Goal: Communication & Community: Answer question/provide support

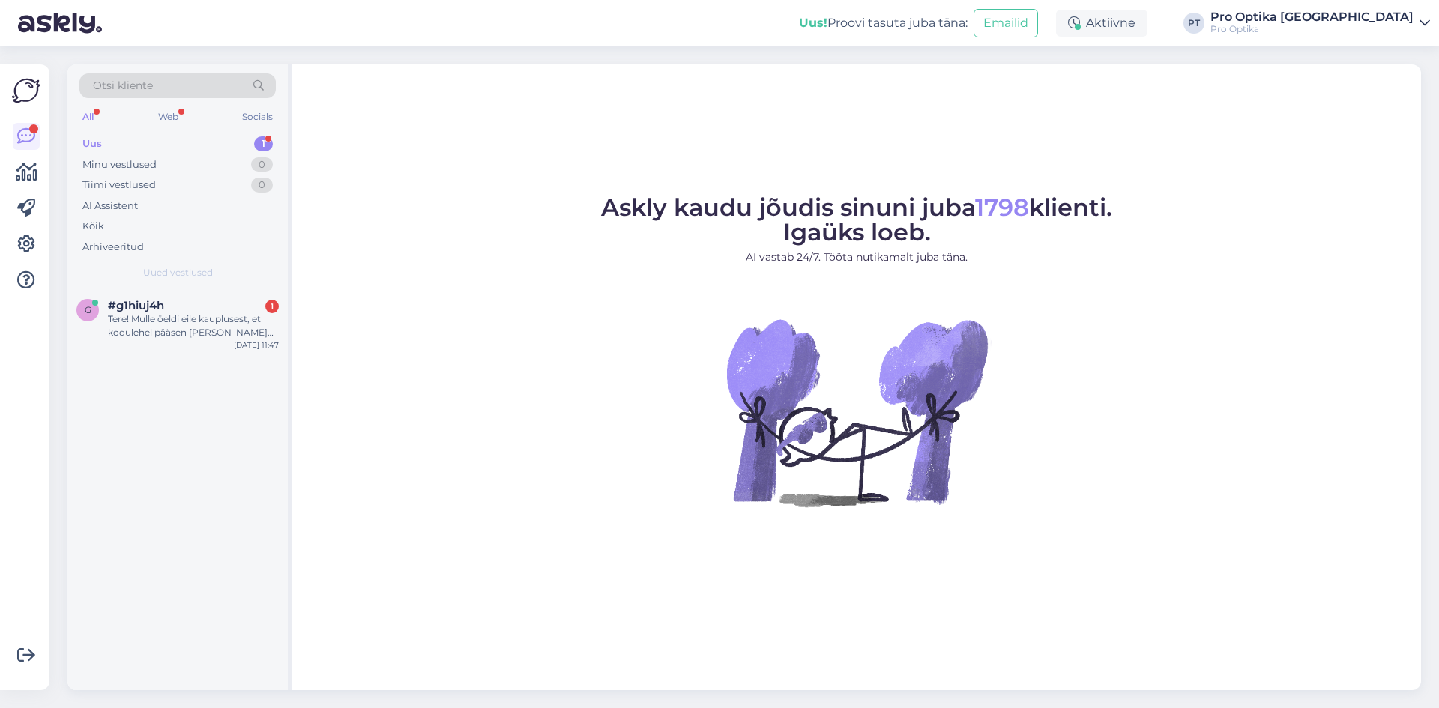
click at [153, 343] on div "g #g1hiuj4h 1 Tere! Mulle öeldi eile kauplusest, et kodulehel pääsen [PERSON_NA…" at bounding box center [177, 322] width 220 height 67
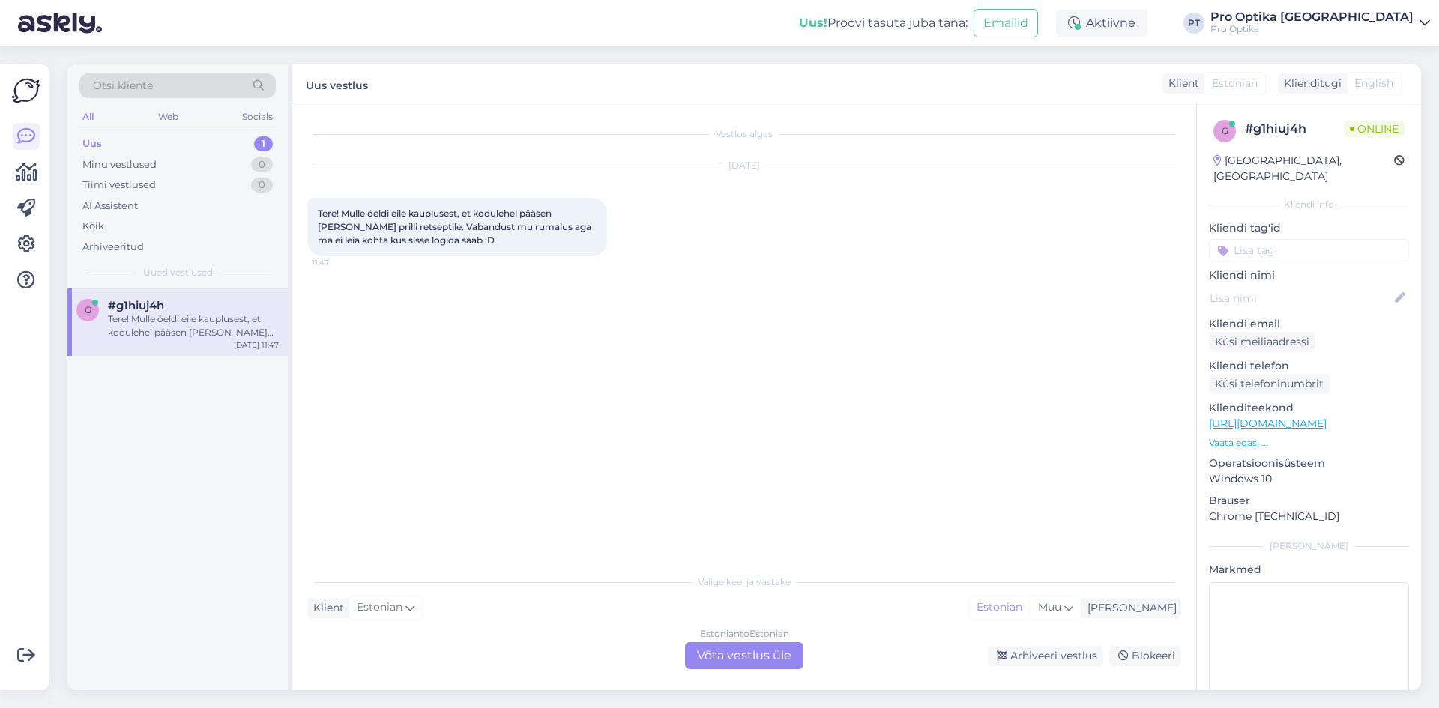
click at [736, 653] on div "Estonian to Estonian Võta vestlus üle" at bounding box center [744, 655] width 118 height 27
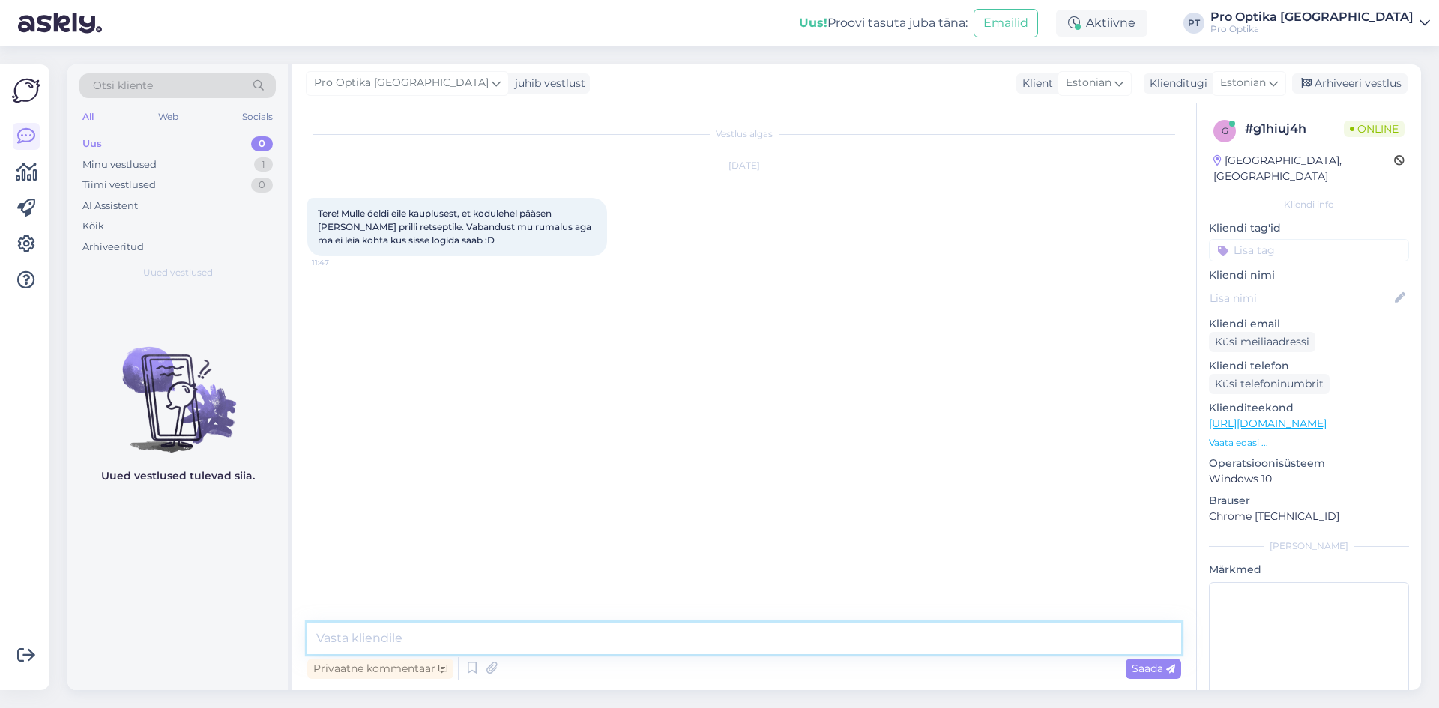
click at [450, 644] on textarea at bounding box center [744, 638] width 874 height 31
click at [394, 641] on textarea at bounding box center [744, 638] width 874 height 31
type textarea "Tere!"
type textarea "Teile peaks olema üleval nurgas selline koht, panen pildi."
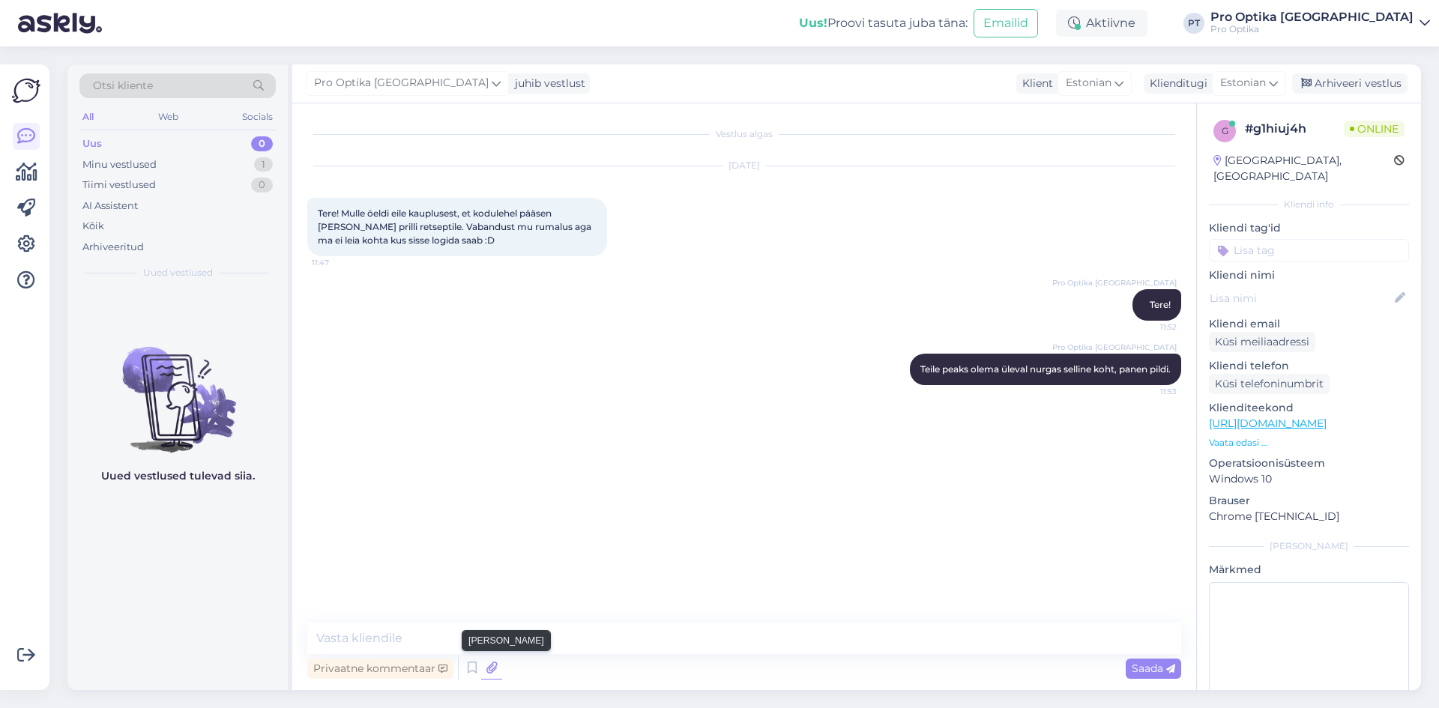
click at [487, 672] on icon at bounding box center [491, 668] width 21 height 22
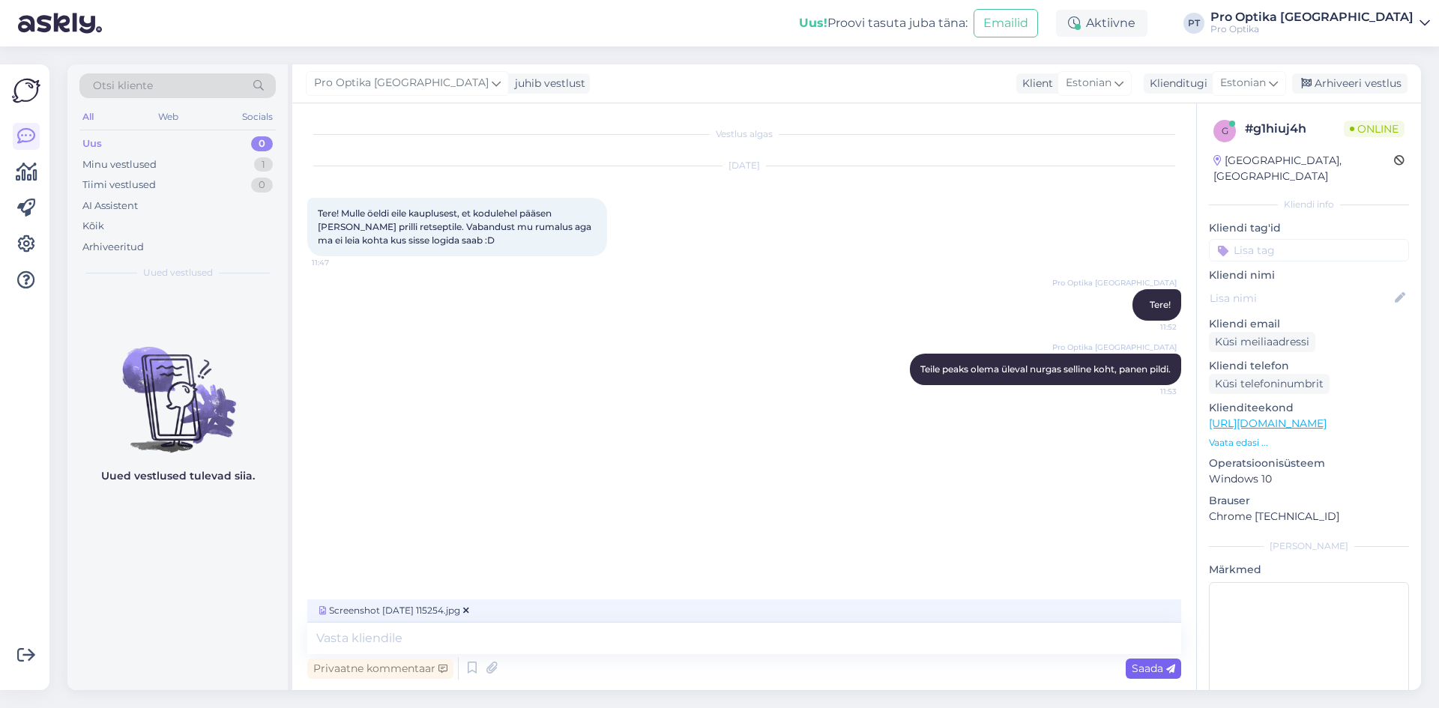
click at [1142, 670] on span "Saada" at bounding box center [1153, 668] width 43 height 13
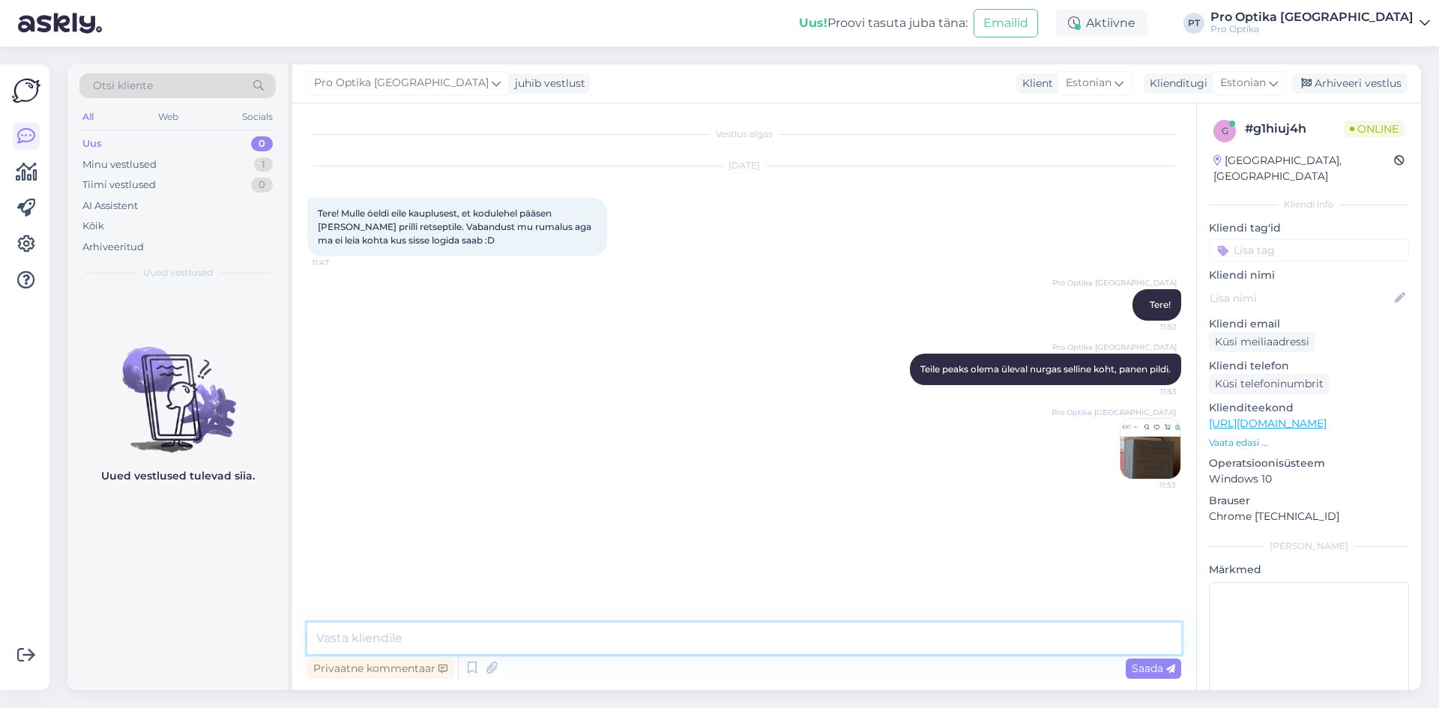
click at [439, 644] on textarea at bounding box center [744, 638] width 874 height 31
type textarea "Kus on see sisselogimis [PERSON_NAME] ."
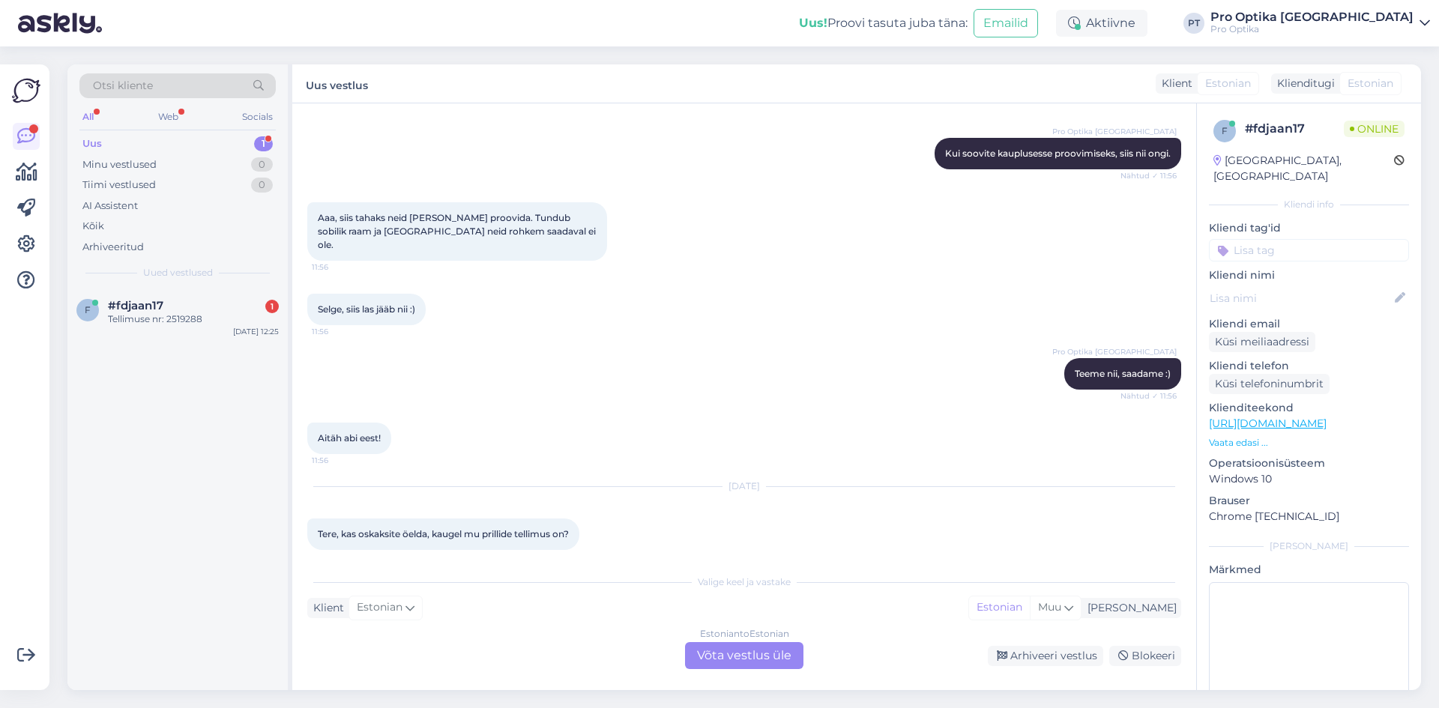
scroll to position [525, 0]
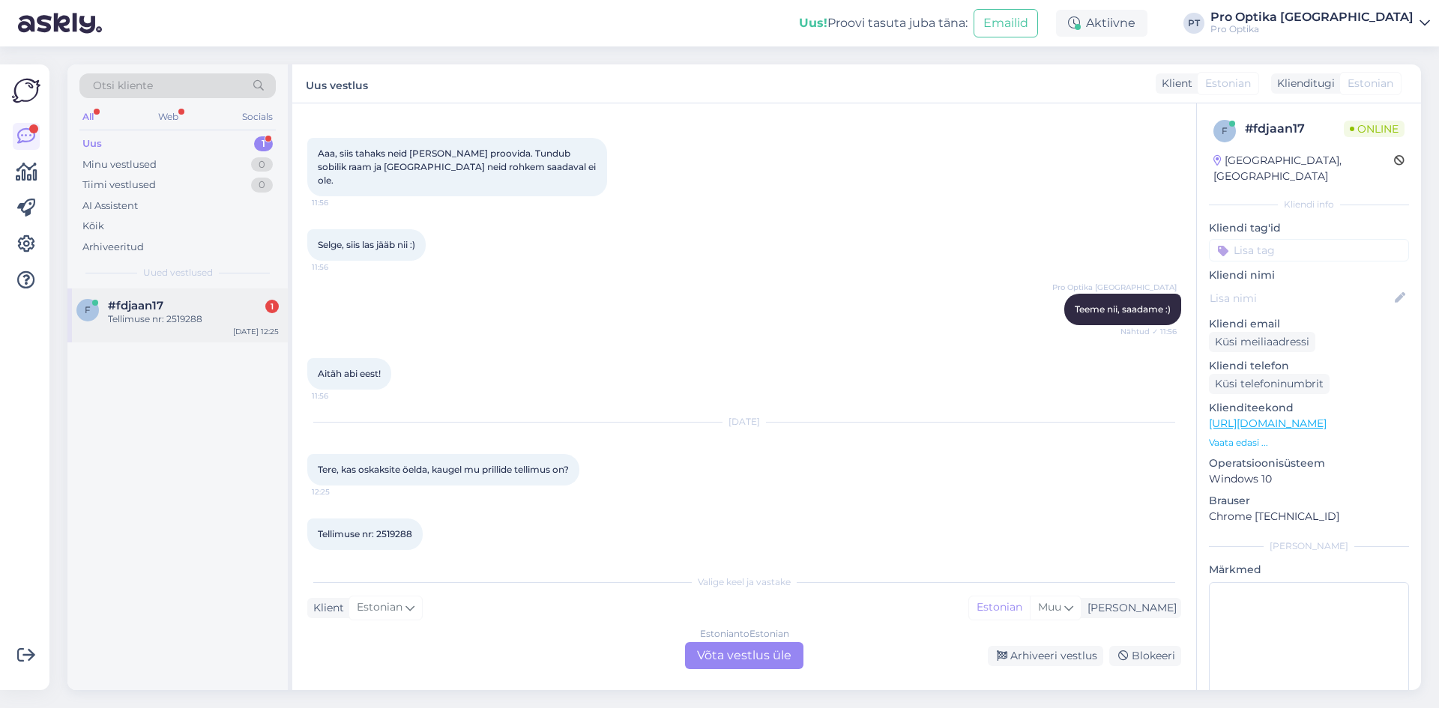
click at [154, 320] on div "Tellimuse nr: 2519288" at bounding box center [193, 319] width 171 height 13
click at [725, 665] on div "Estonian to Estonian Võta vestlus üle" at bounding box center [744, 655] width 118 height 27
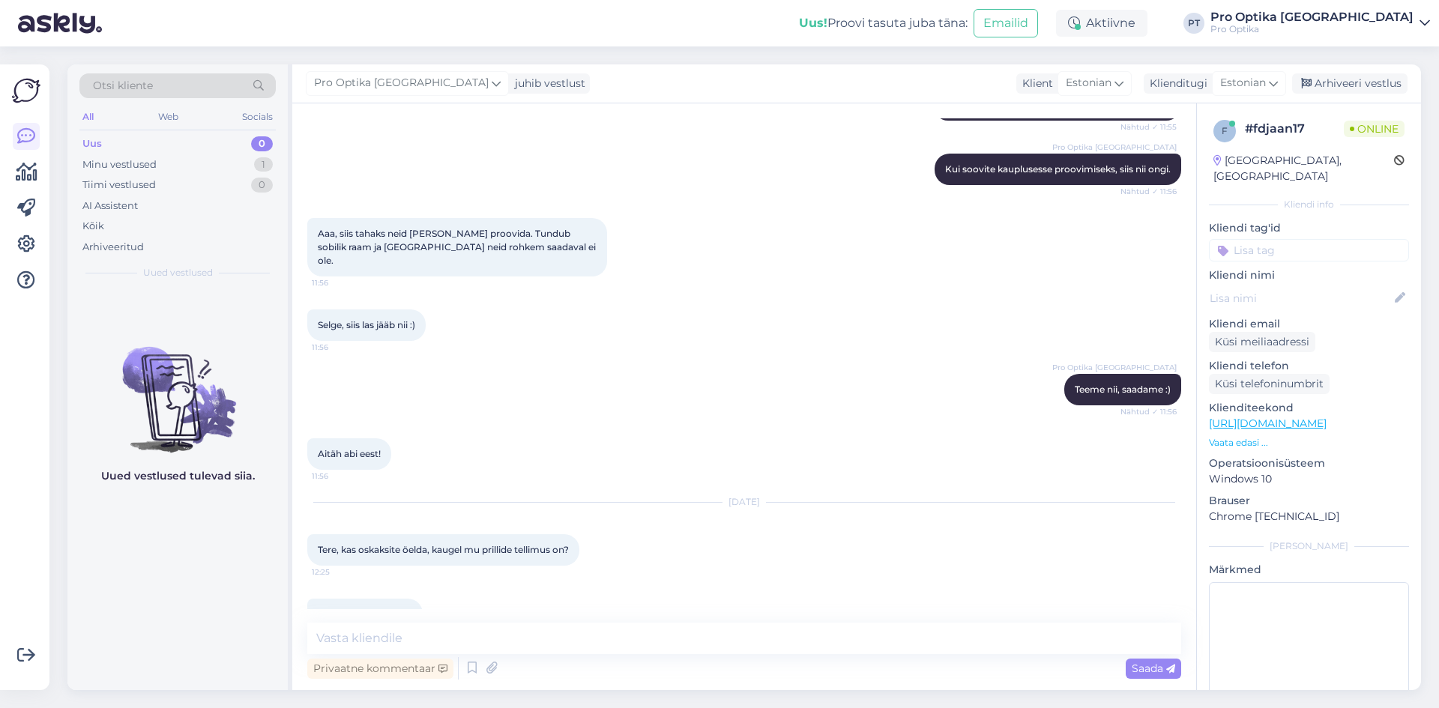
scroll to position [468, 0]
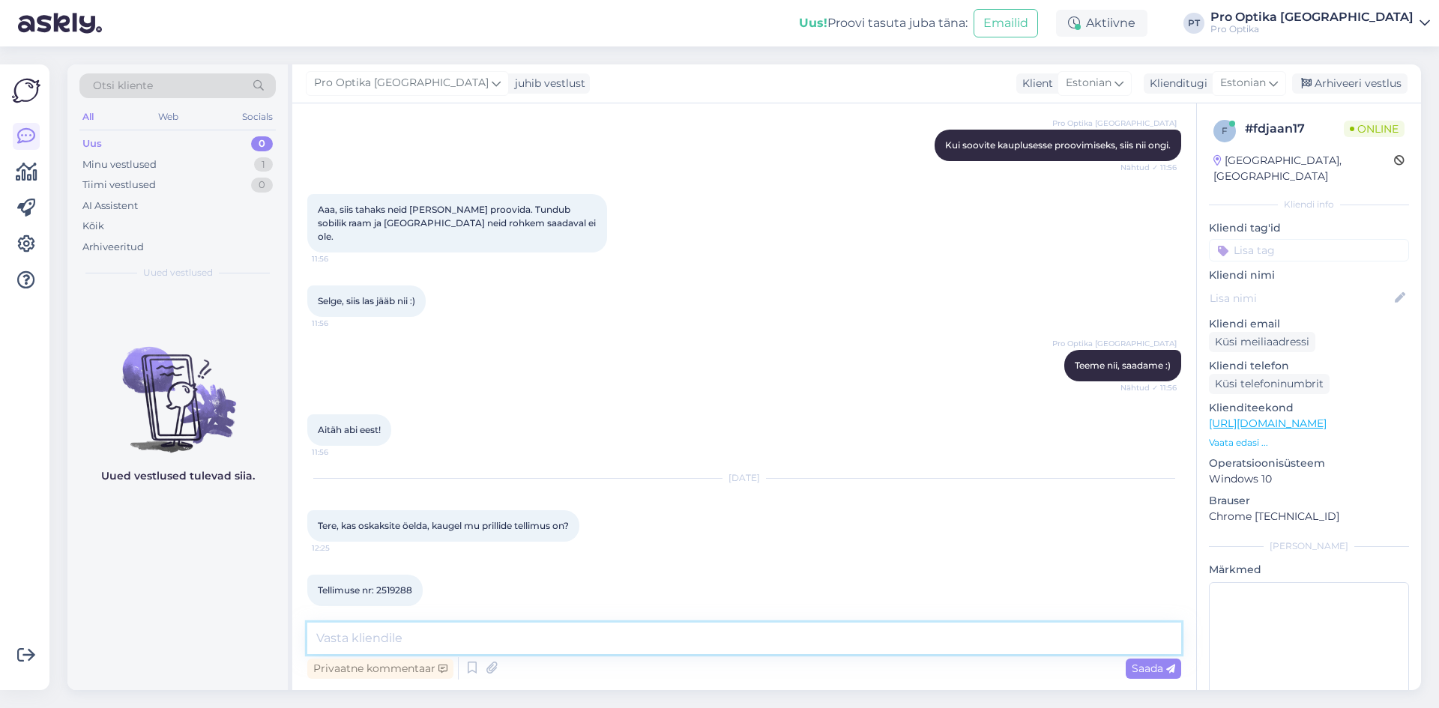
click at [442, 636] on textarea at bounding box center [744, 638] width 874 height 31
type textarea "Tere!"
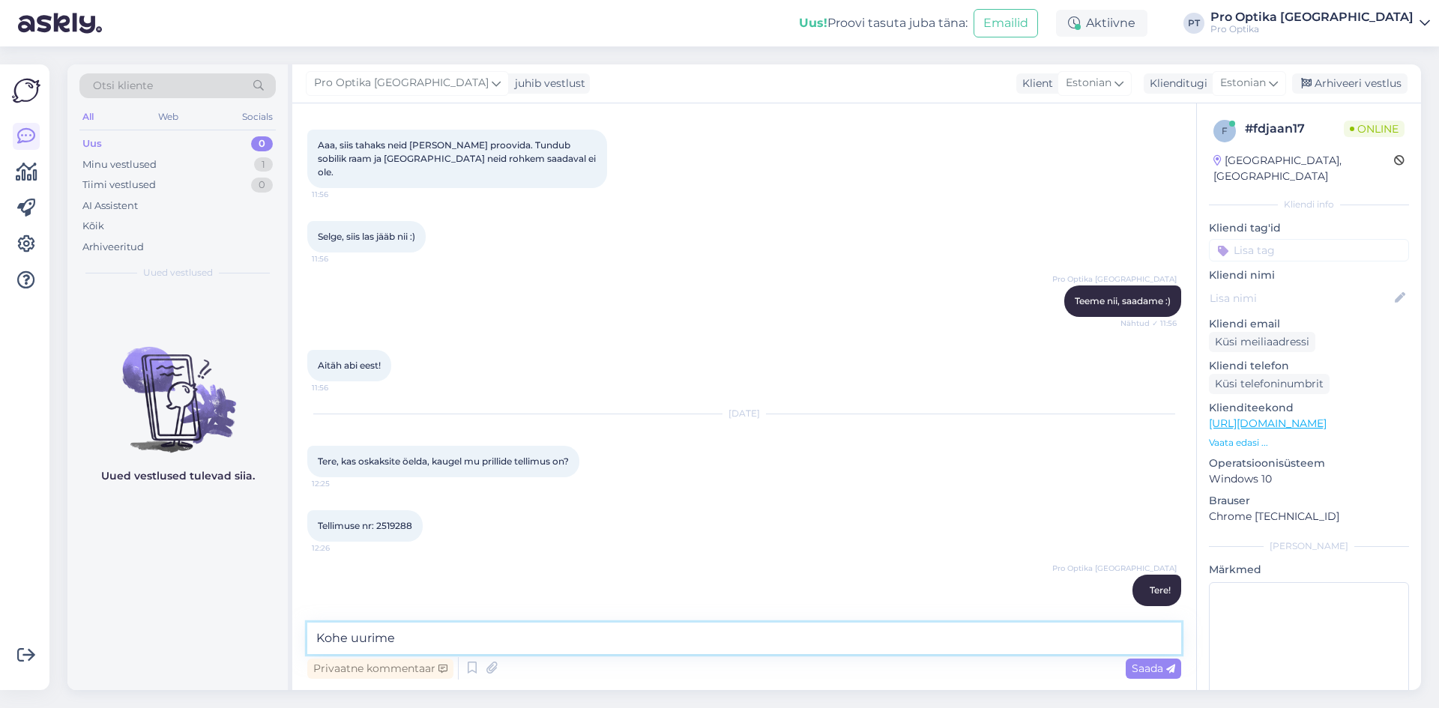
type textarea "Kohe uurime."
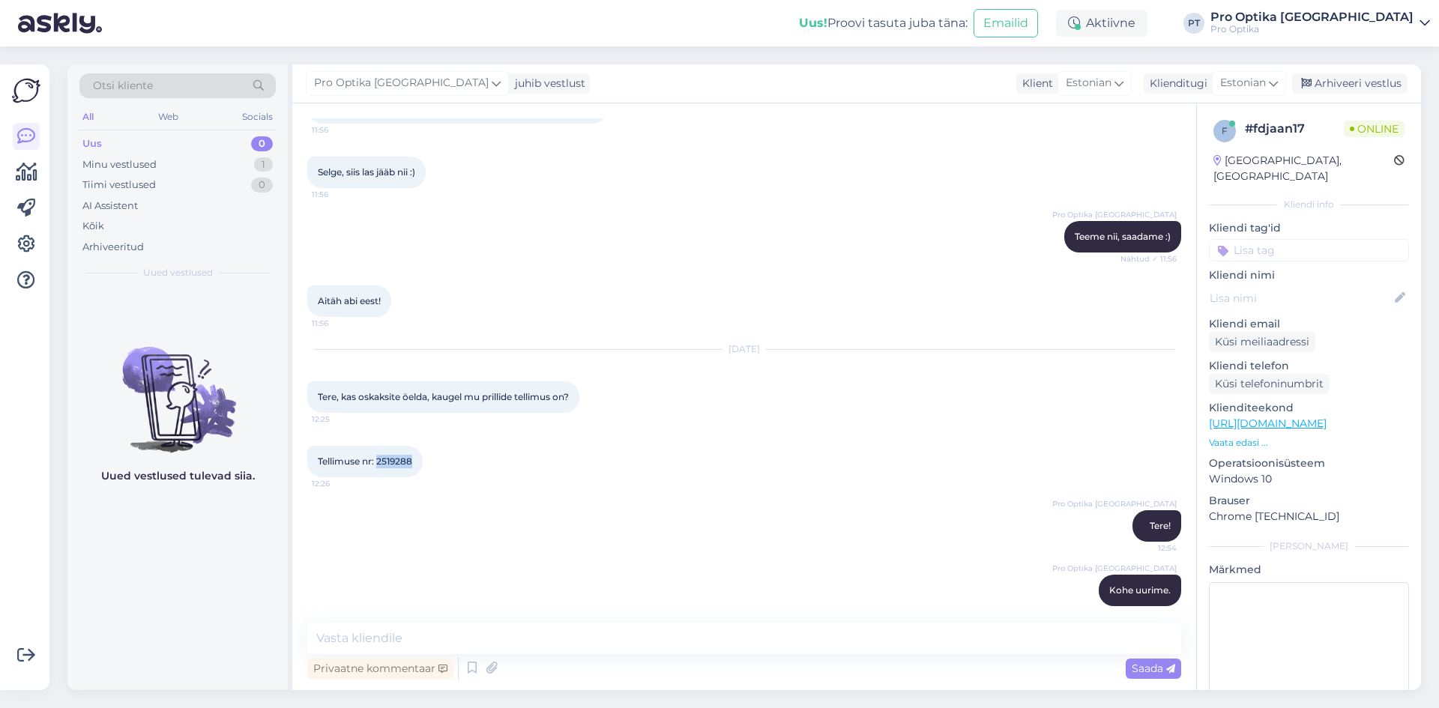
drag, startPoint x: 418, startPoint y: 444, endPoint x: 379, endPoint y: 447, distance: 39.1
click at [379, 447] on div "Tellimuse nr: 2519288 12:26" at bounding box center [364, 461] width 115 height 31
copy span "2519288"
click at [616, 643] on textarea at bounding box center [744, 638] width 874 height 31
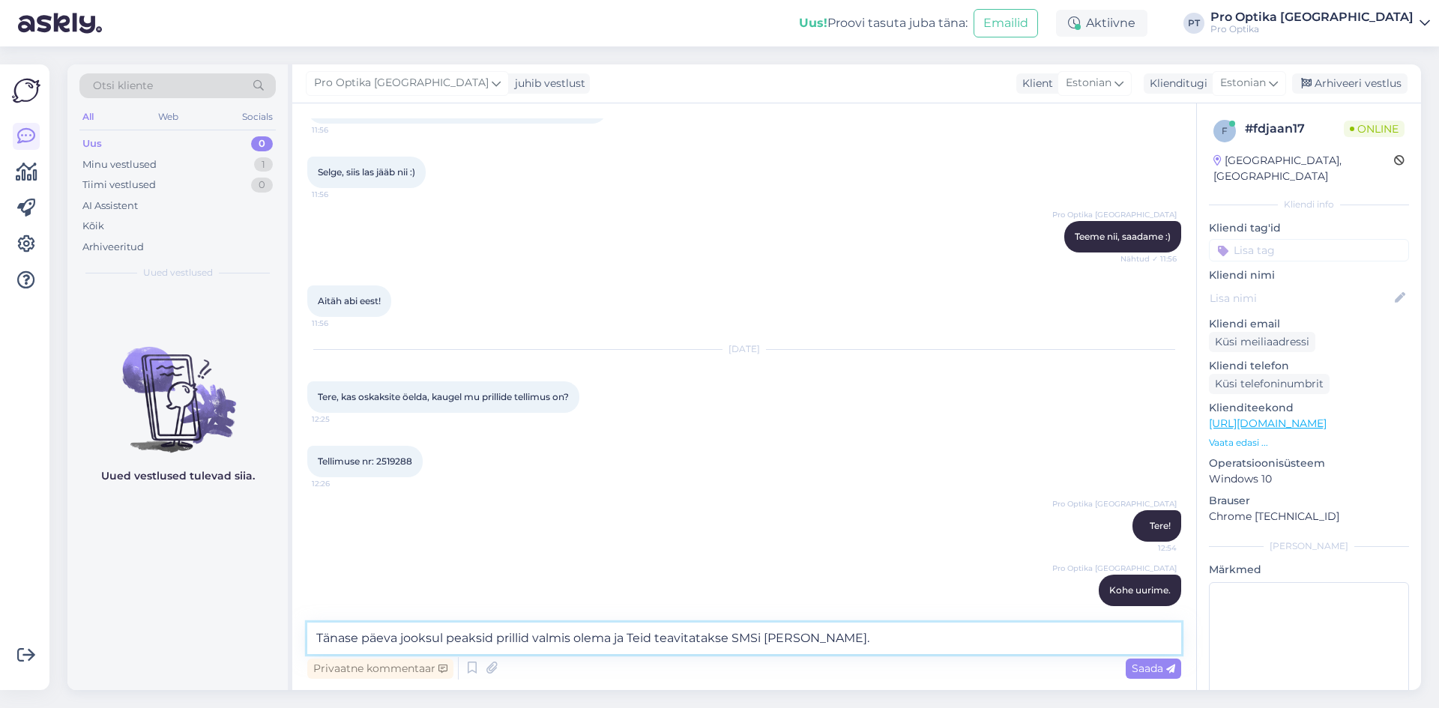
click at [610, 636] on textarea "Tänase päeva jooksul peaksid prillid valmis olema ja Teid teavitatakse SMSi [PE…" at bounding box center [744, 638] width 874 height 31
type textarea "Tänase päeva jooksul peaksid prillid valmis saama ja Teid teavitatakse SMSi [PE…"
click at [826, 645] on textarea "Tänase päeva jooksul peaksid prillid valmis saama ja Teid teavitatakse SMSi [PE…" at bounding box center [744, 638] width 874 height 31
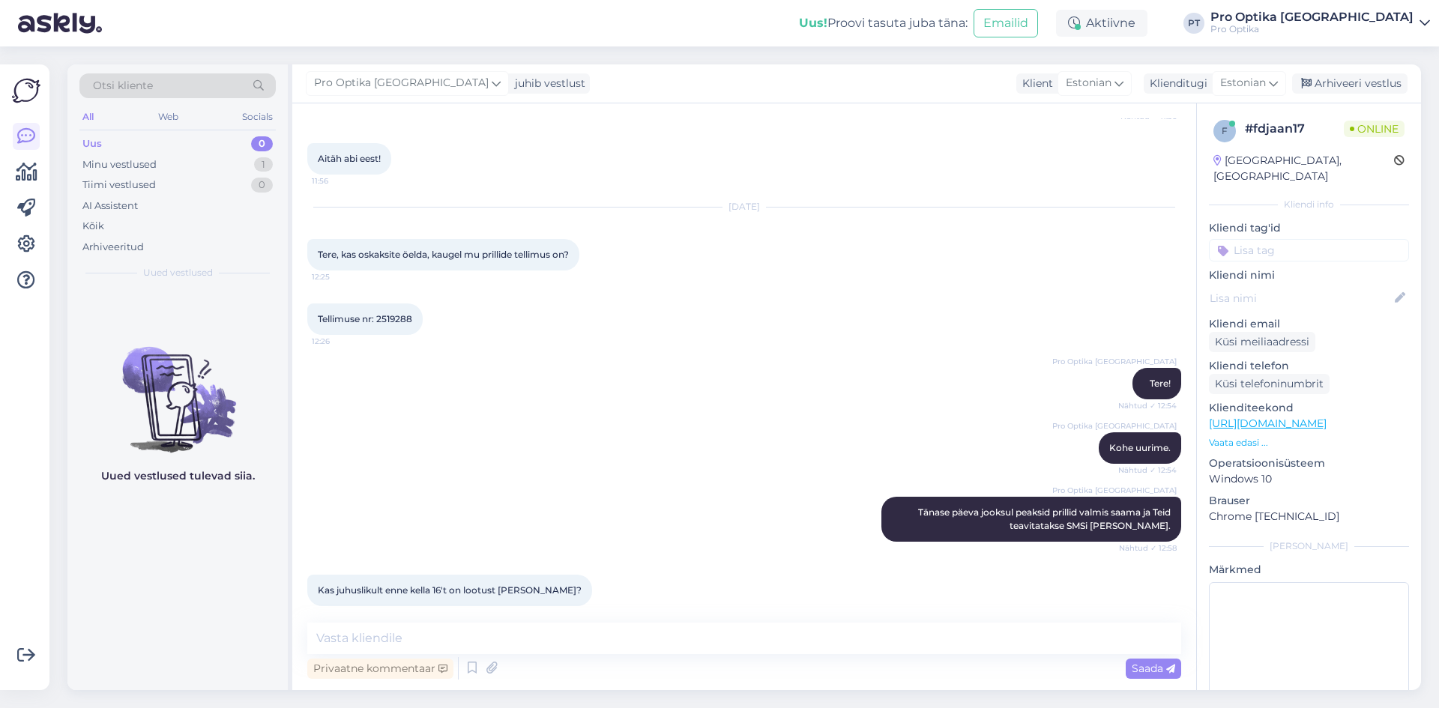
scroll to position [740, 0]
click at [525, 648] on textarea at bounding box center [744, 638] width 874 height 31
type textarea "K"
type textarea "V"
click at [448, 641] on textarea "Kahjuks ei oska öelda [PERSON_NAME] jõuab igasse kauplusesse erineval ajal." at bounding box center [744, 638] width 874 height 31
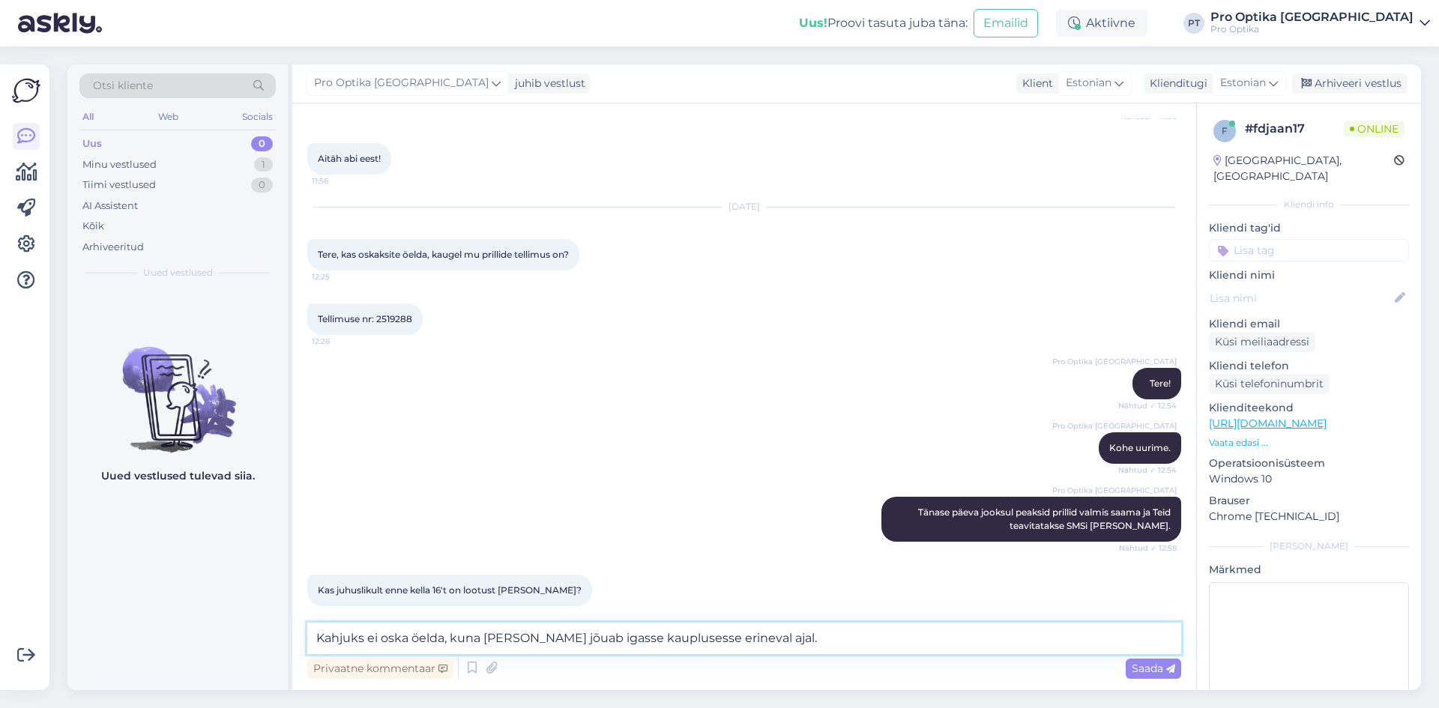
click at [786, 644] on textarea "Kahjuks ei oska öelda, kuna [PERSON_NAME] jõuab igasse kauplusesse erineval aja…" at bounding box center [744, 638] width 874 height 31
type textarea "Kahjuks ei oska öelda, kuna [PERSON_NAME] jõuab igasse kauplusesse erineval aja…"
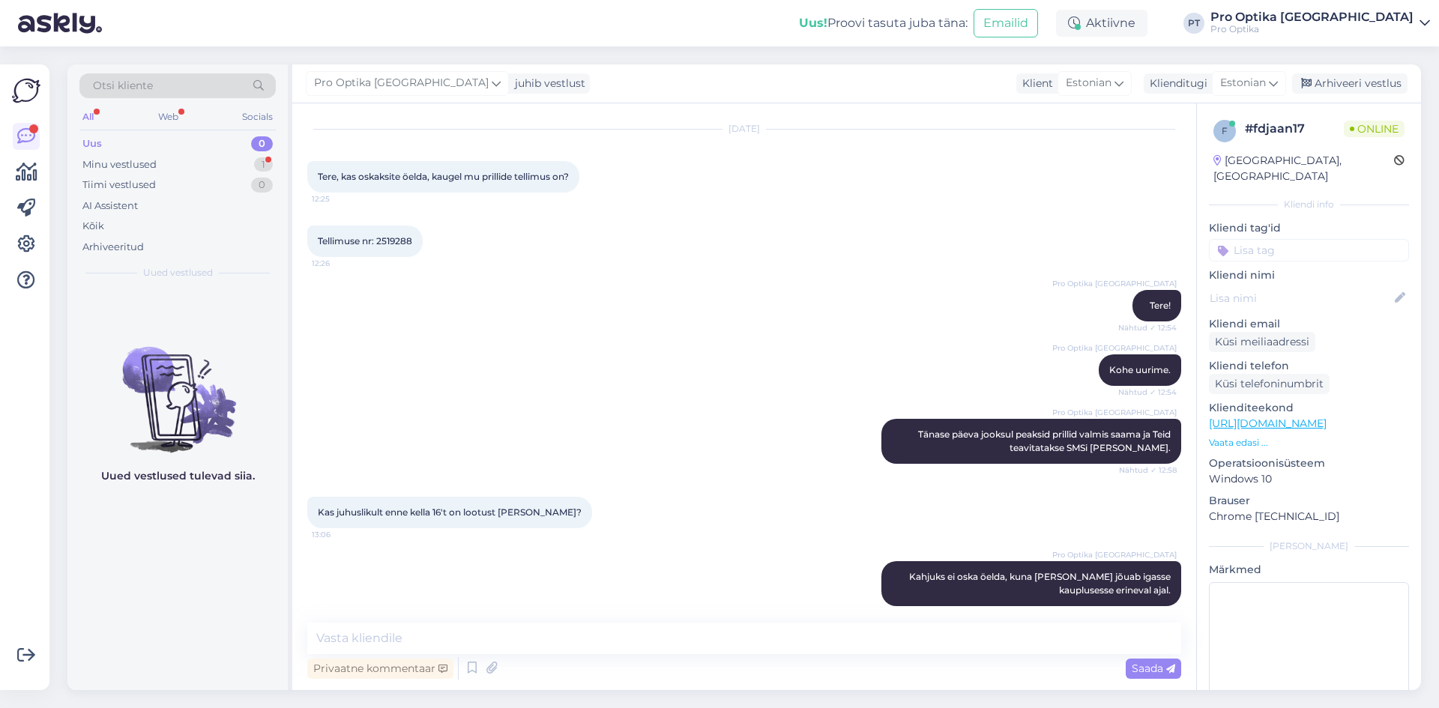
scroll to position [882, 0]
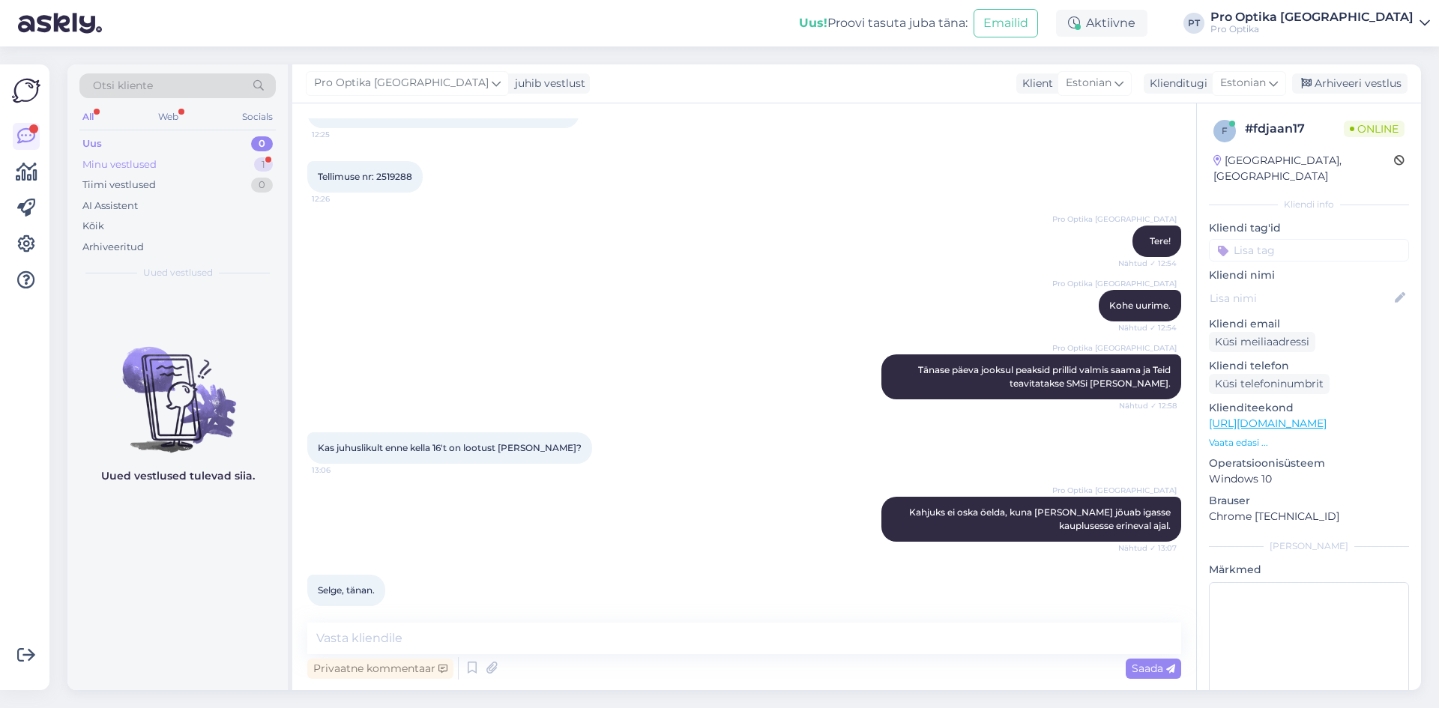
click at [241, 157] on div "Minu vestlused 1" at bounding box center [177, 164] width 196 height 21
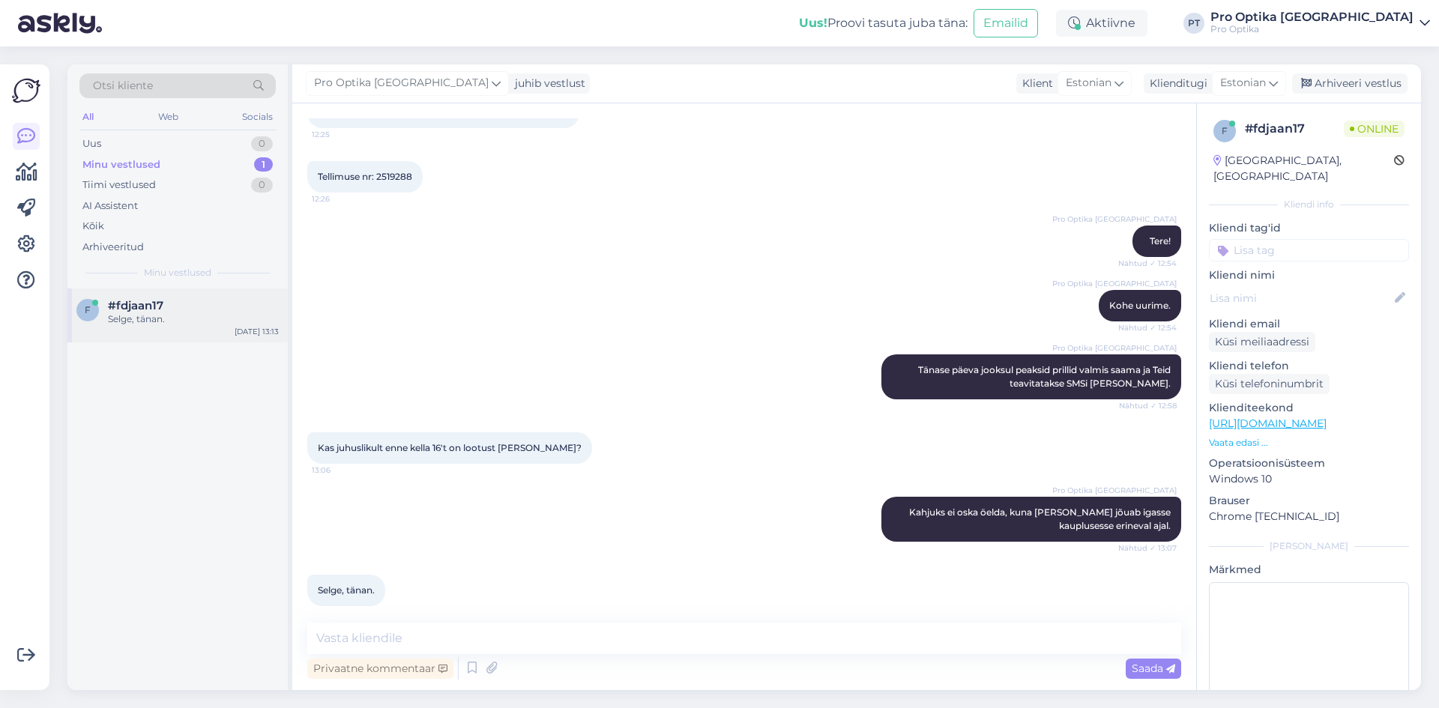
click at [220, 322] on div "Selge, tänan." at bounding box center [193, 319] width 171 height 13
